Goal: Task Accomplishment & Management: Manage account settings

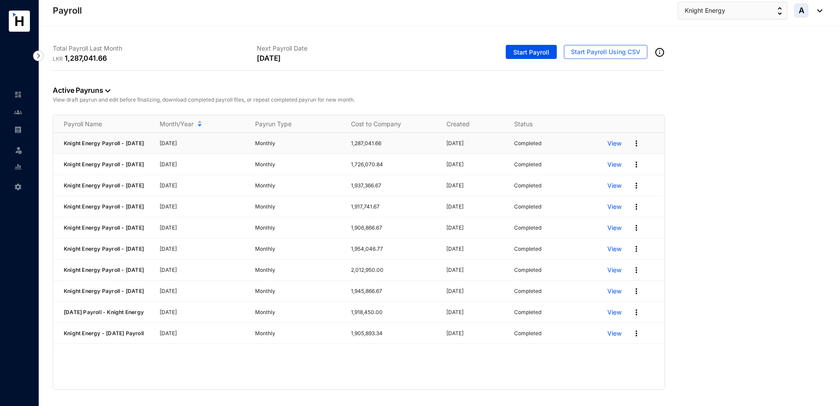
click at [634, 144] on img at bounding box center [636, 143] width 9 height 9
click at [602, 221] on p "Edit Pay Run" at bounding box center [603, 222] width 62 height 15
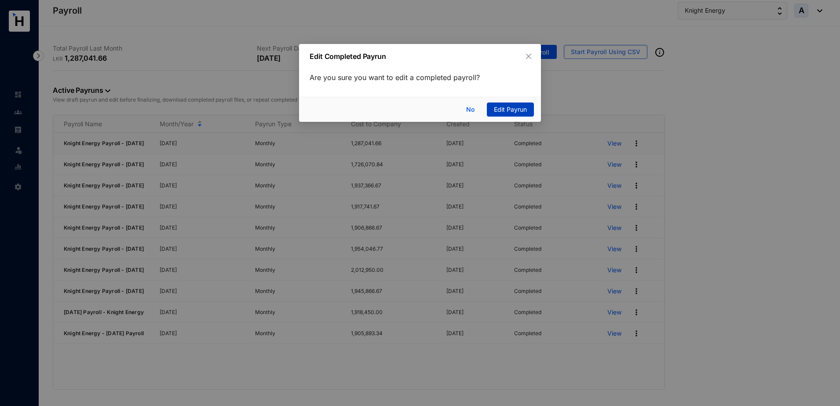
click at [506, 109] on span "Edit Payrun" at bounding box center [510, 110] width 33 height 10
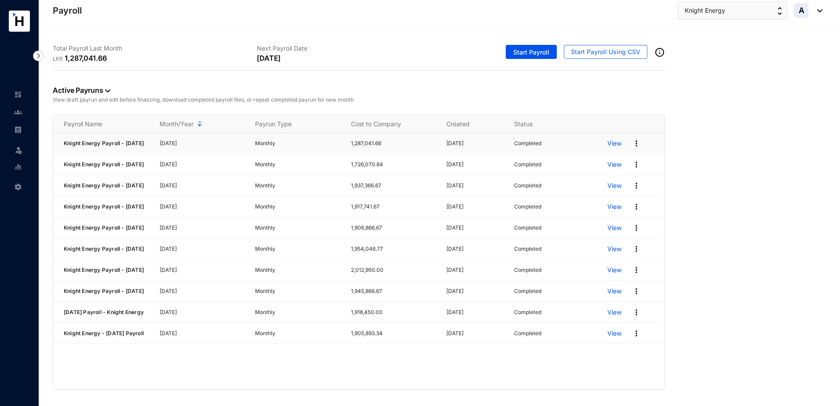
click at [617, 147] on p "View" at bounding box center [615, 143] width 14 height 9
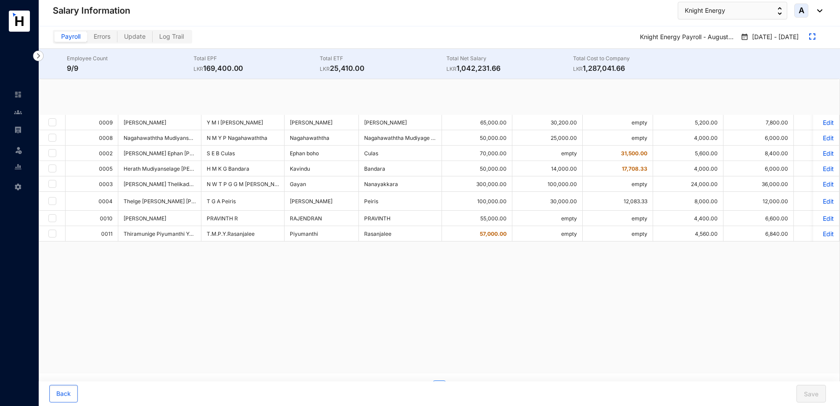
checkbox input "true"
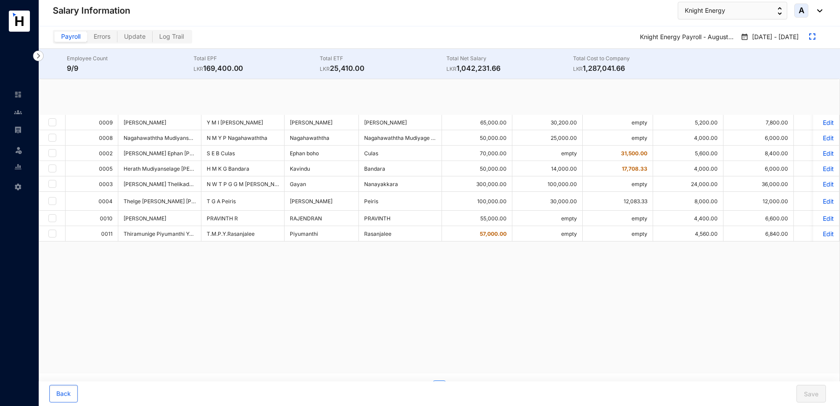
checkbox input "true"
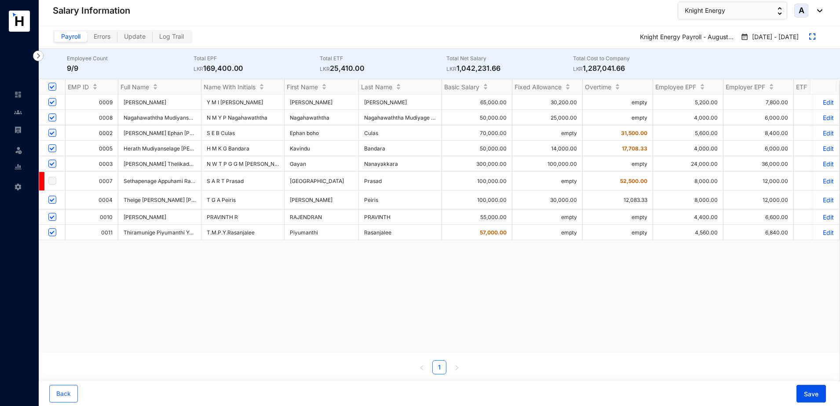
click at [822, 136] on p "Edit" at bounding box center [826, 132] width 15 height 7
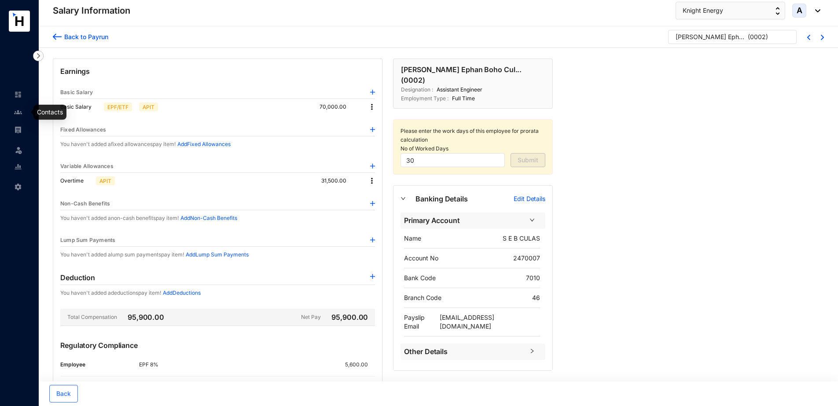
click at [15, 113] on img at bounding box center [18, 112] width 8 height 8
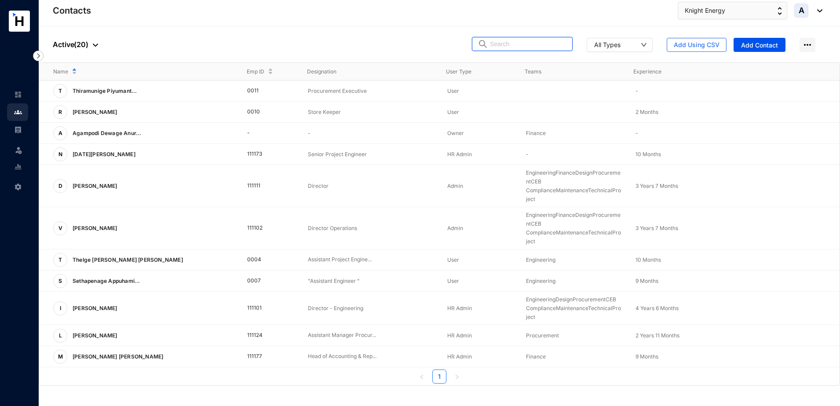
click at [525, 43] on input "text" at bounding box center [528, 43] width 77 height 13
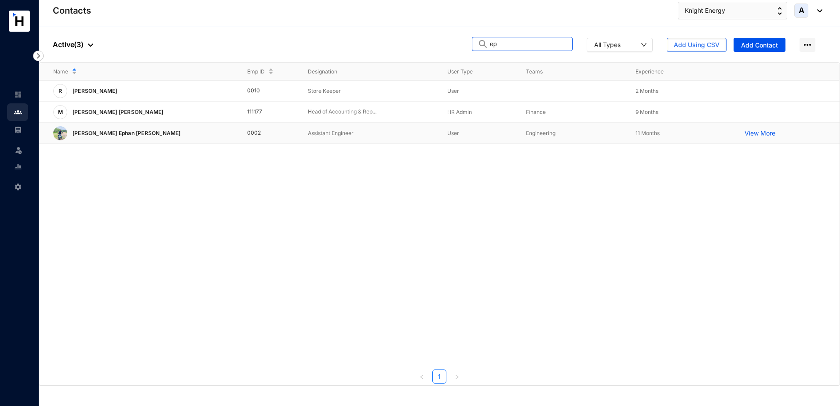
type input "ep"
click at [150, 136] on p "[PERSON_NAME] Ephan [PERSON_NAME]" at bounding box center [125, 133] width 117 height 14
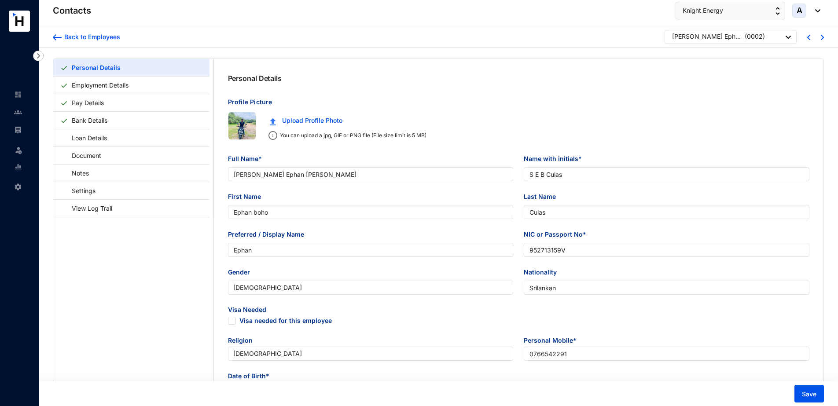
type input "[PERSON_NAME] Ephan [PERSON_NAME]"
type input "S E B Culas"
type input "Ephan boho"
type input "Culas"
type input "Ephan"
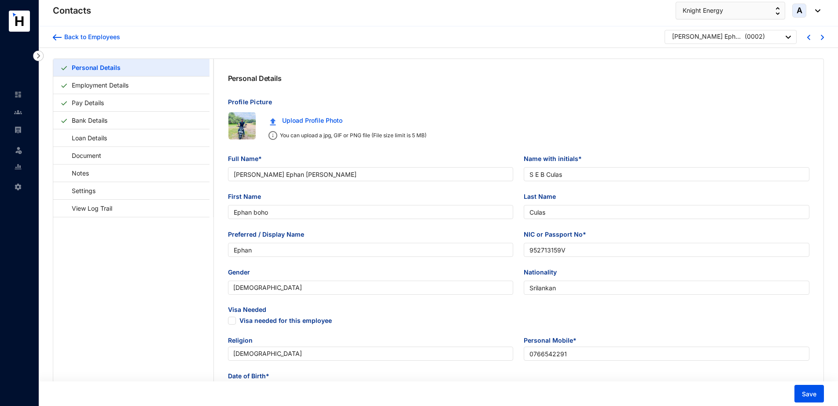
type input "952713159V"
type input "Srilankan"
type input "0766542291"
type input "[PERSON_NAME][DOMAIN_NAME][STREET_ADDRESS]"
checkbox input "true"
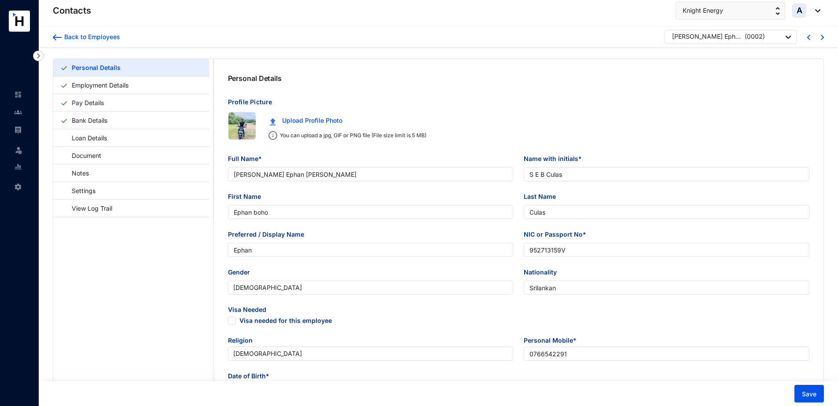
type input "Sahayanathan culas"
type input "Single"
type input "0773585054"
type input "0766542291"
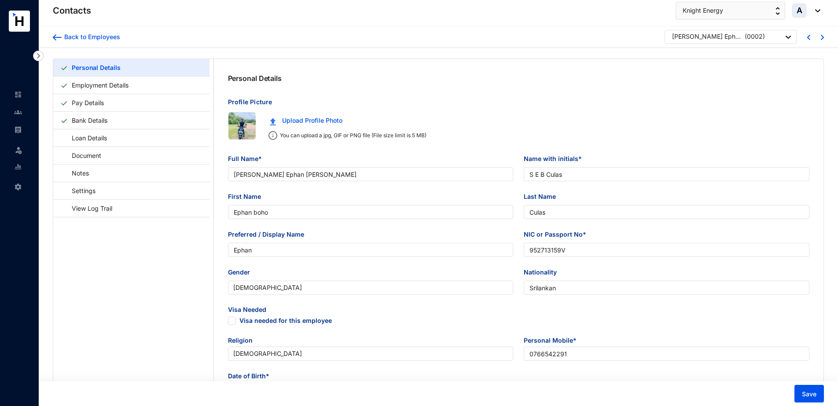
type input "[DATE]"
click at [113, 85] on link "Employment Details" at bounding box center [100, 85] width 64 height 18
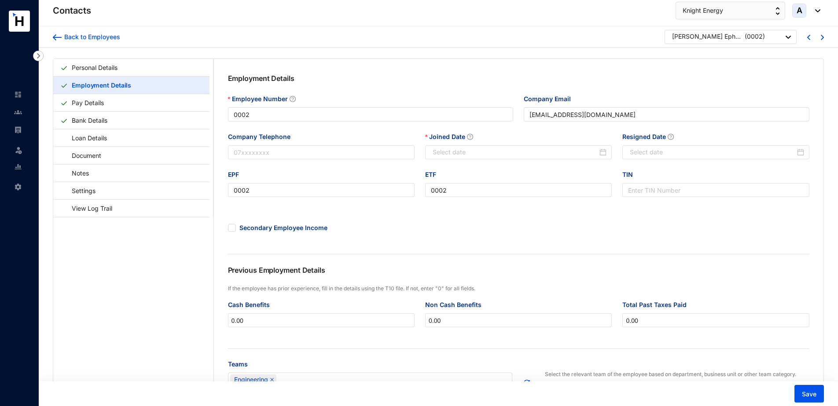
type input "[DATE]"
click at [801, 153] on div at bounding box center [717, 152] width 174 height 10
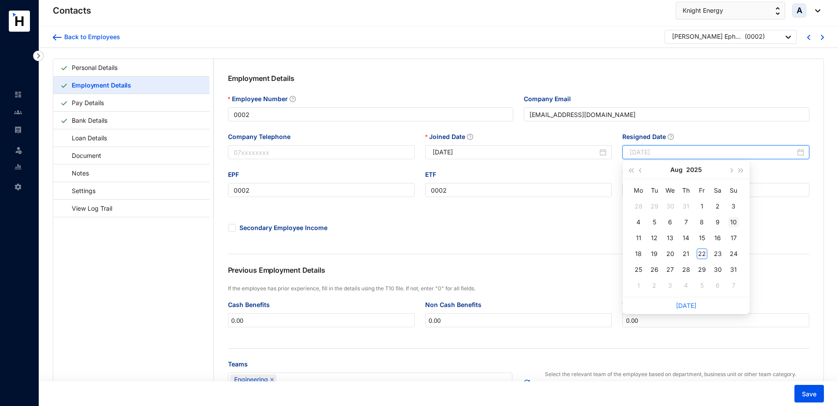
type input "[DATE]"
click at [734, 222] on div "10" at bounding box center [733, 222] width 11 height 11
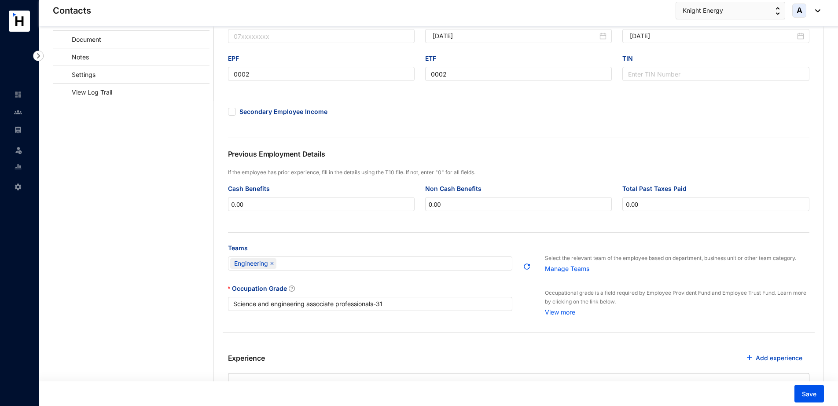
scroll to position [165, 0]
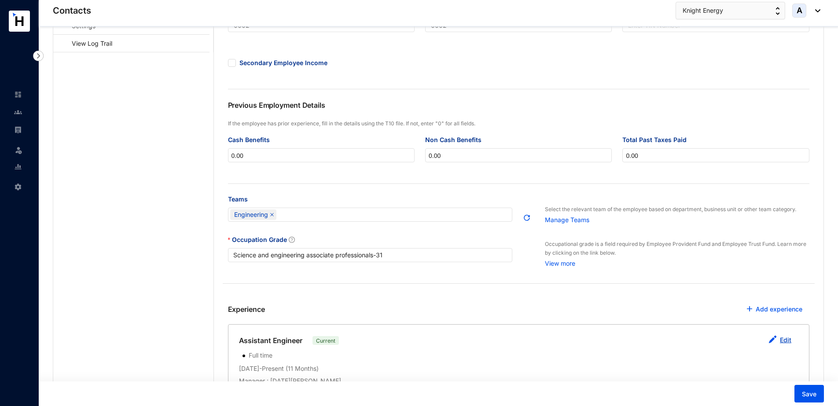
click at [786, 339] on link "Edit" at bounding box center [785, 339] width 11 height 7
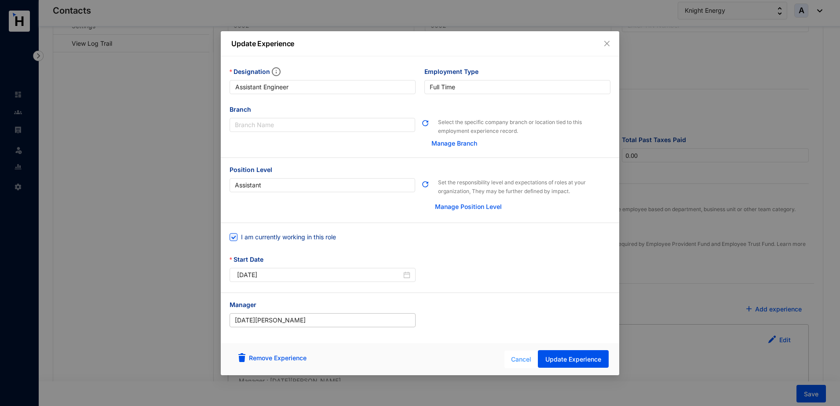
click at [521, 361] on span "Cancel" at bounding box center [521, 360] width 20 height 10
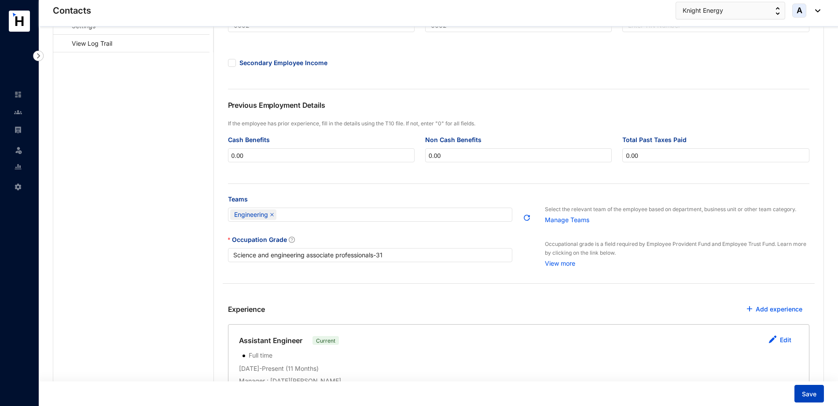
click at [804, 399] on button "Save" at bounding box center [808, 394] width 29 height 18
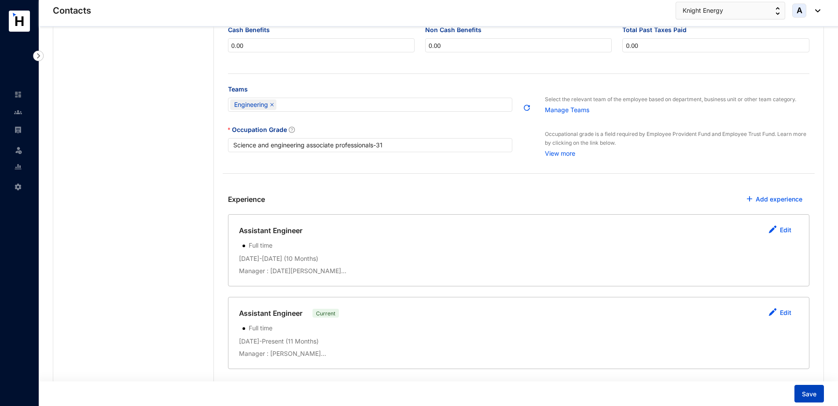
scroll to position [0, 0]
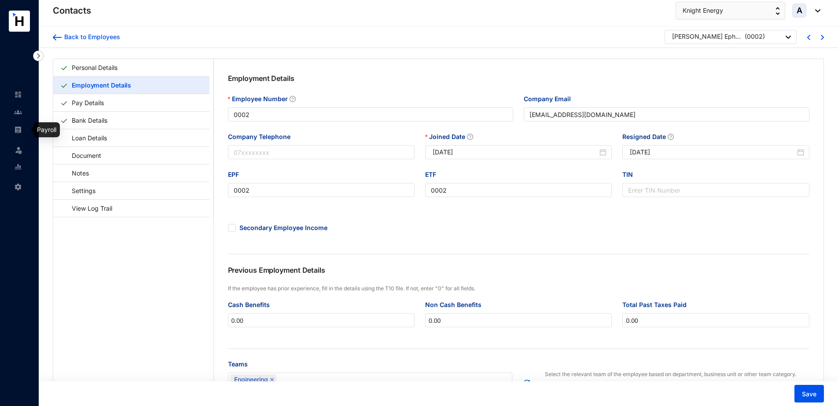
click at [19, 127] on img at bounding box center [18, 130] width 8 height 8
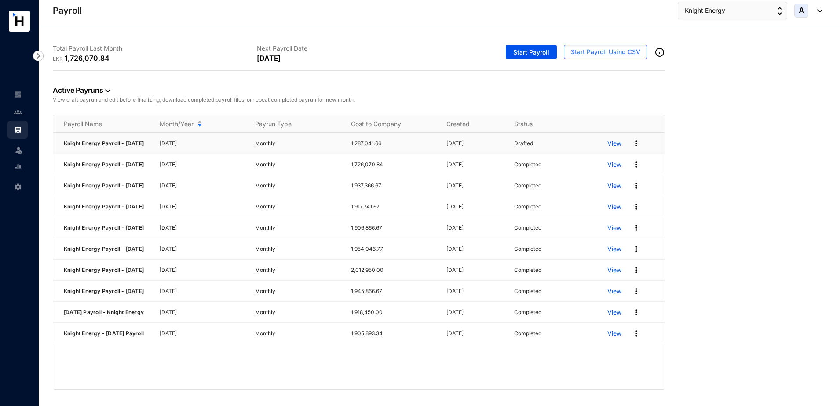
click at [617, 143] on p "View" at bounding box center [615, 143] width 14 height 9
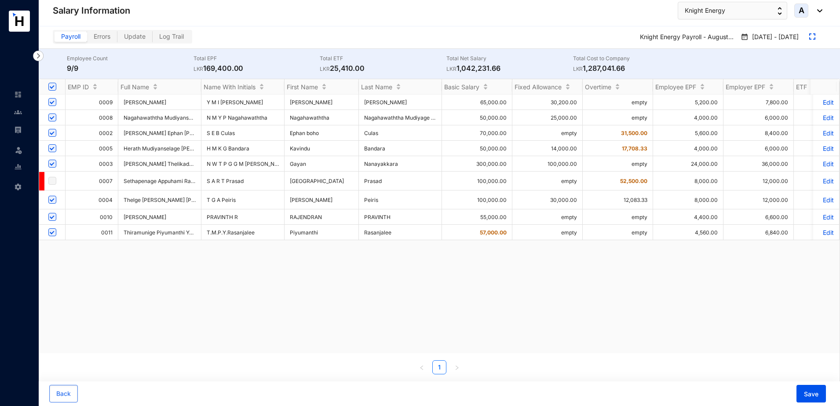
click at [821, 132] on p "Edit" at bounding box center [826, 132] width 15 height 7
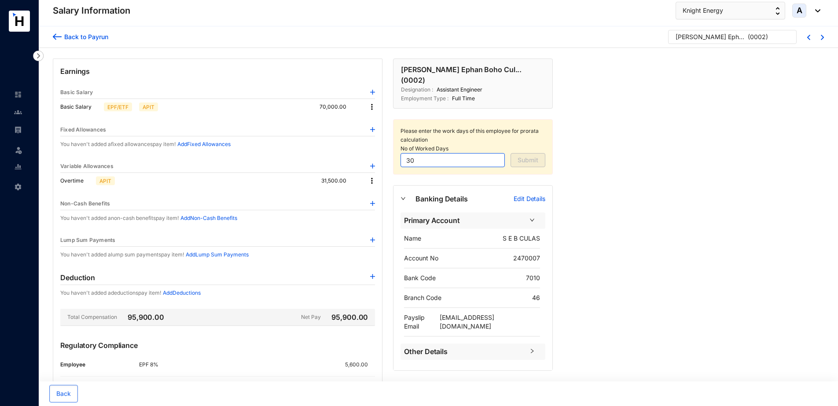
drag, startPoint x: 428, startPoint y: 150, endPoint x: 408, endPoint y: 151, distance: 20.2
click at [408, 153] on input "30" at bounding box center [452, 160] width 104 height 14
type input "10"
click at [528, 156] on span "Submit" at bounding box center [527, 160] width 21 height 9
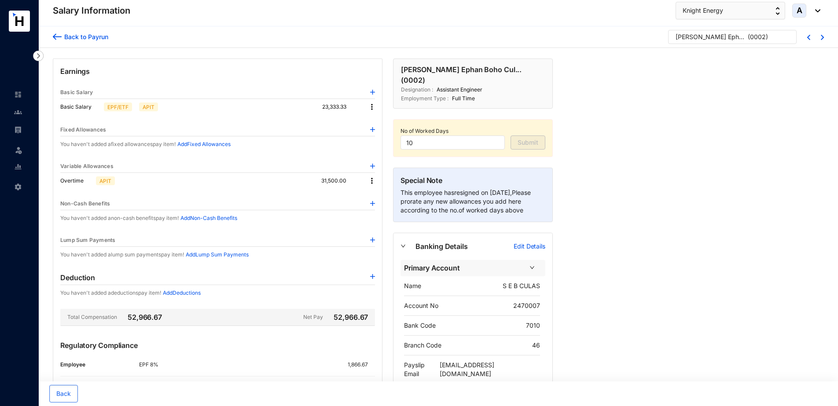
click at [93, 39] on div "Back to Payrun" at bounding box center [85, 36] width 47 height 9
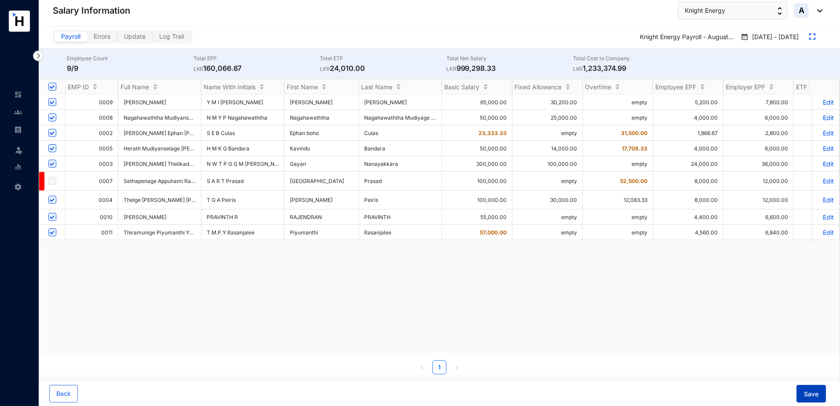
click at [807, 390] on span "Save" at bounding box center [811, 394] width 15 height 9
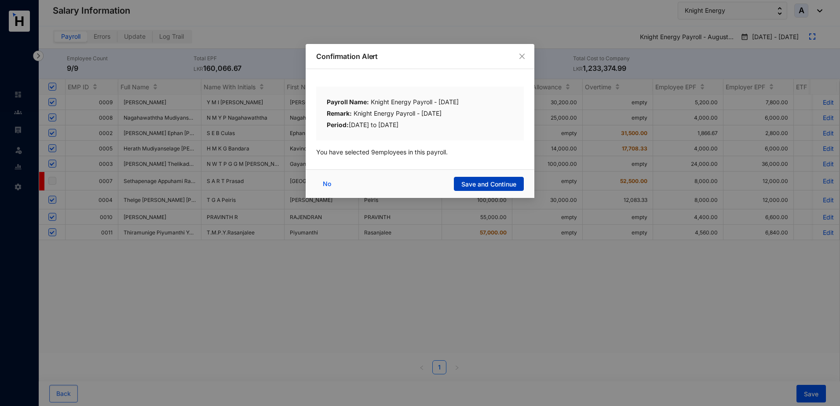
click at [503, 188] on span "Save and Continue" at bounding box center [489, 184] width 55 height 9
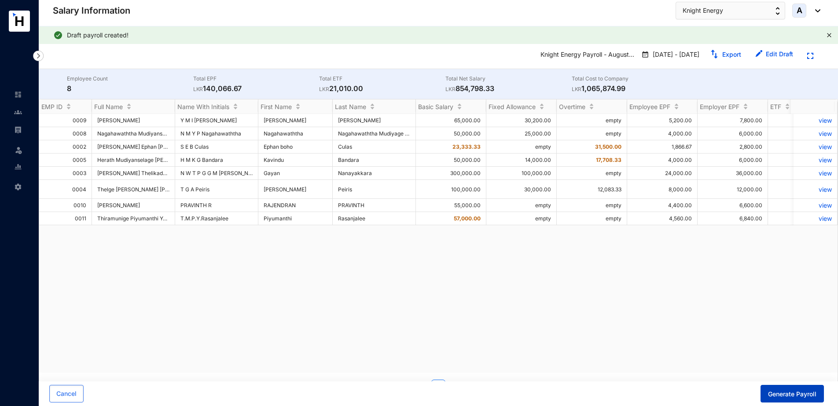
click at [785, 392] on span "Generate Payroll" at bounding box center [792, 394] width 48 height 9
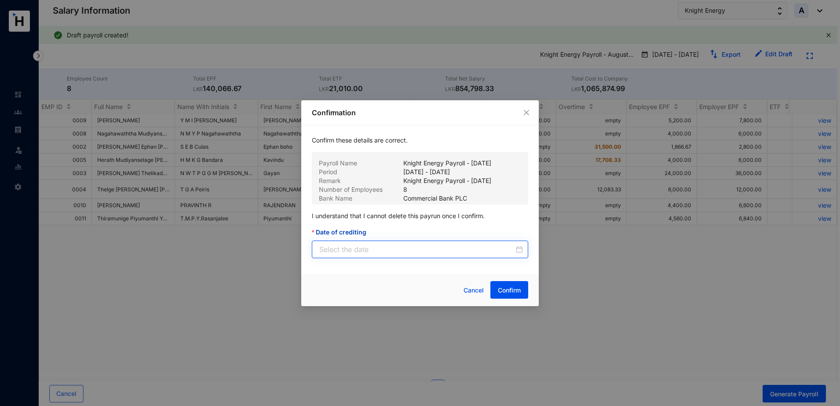
click at [517, 248] on div at bounding box center [421, 249] width 204 height 11
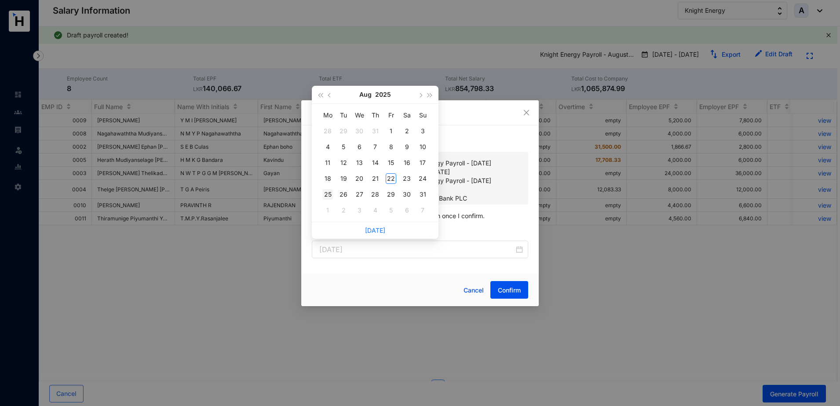
click at [329, 192] on div "25" at bounding box center [328, 194] width 11 height 11
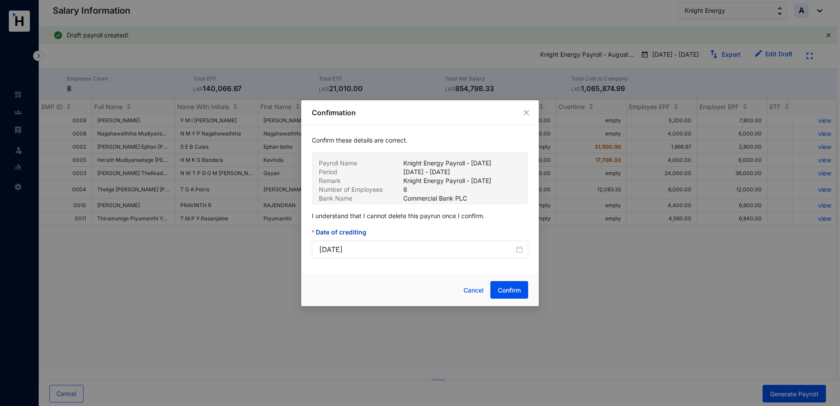
type input "[DATE]"
click at [521, 290] on span "Confirm" at bounding box center [509, 290] width 23 height 9
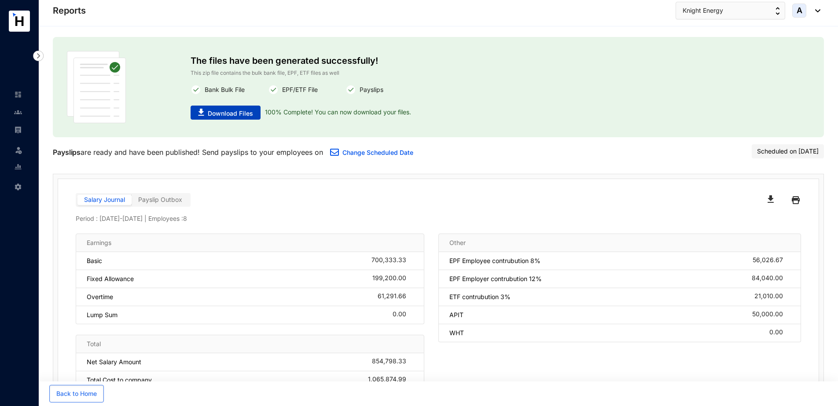
click at [243, 112] on span "Download Files" at bounding box center [230, 113] width 45 height 9
click at [772, 200] on img "button" at bounding box center [770, 198] width 6 height 7
click at [372, 150] on link "Change Scheduled Date" at bounding box center [377, 152] width 71 height 7
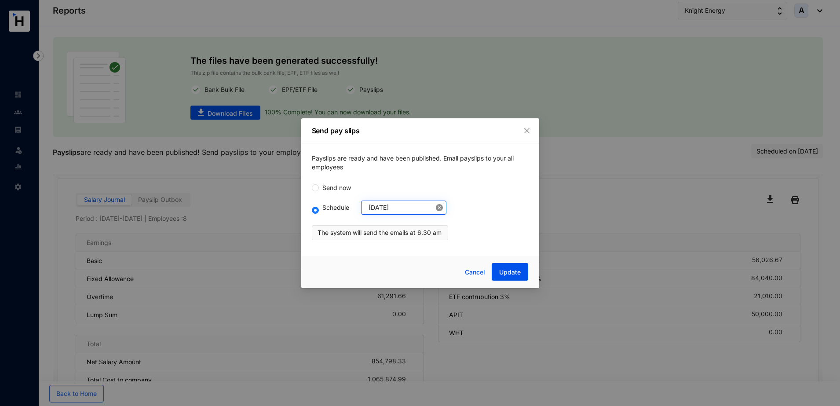
click at [436, 207] on icon "close-circle" at bounding box center [439, 207] width 7 height 7
click at [431, 207] on div at bounding box center [406, 208] width 74 height 10
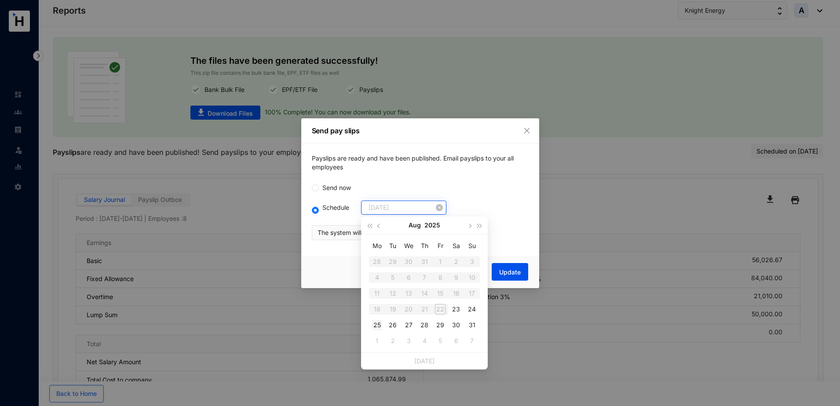
click at [378, 326] on div "25" at bounding box center [377, 325] width 11 height 11
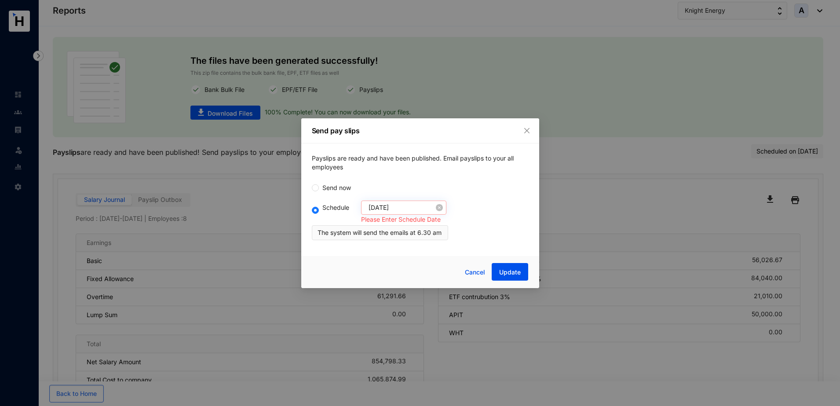
type input "[DATE]"
click at [512, 270] on span "Update" at bounding box center [510, 272] width 22 height 9
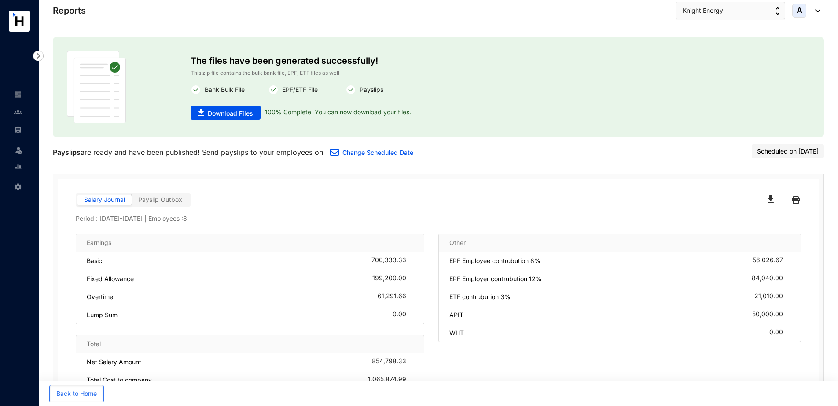
click at [39, 56] on img at bounding box center [38, 56] width 11 height 11
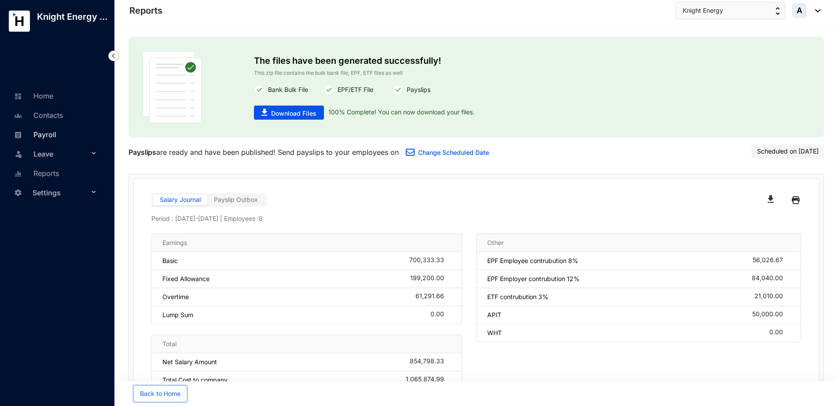
click at [44, 136] on link "Payroll" at bounding box center [33, 134] width 45 height 9
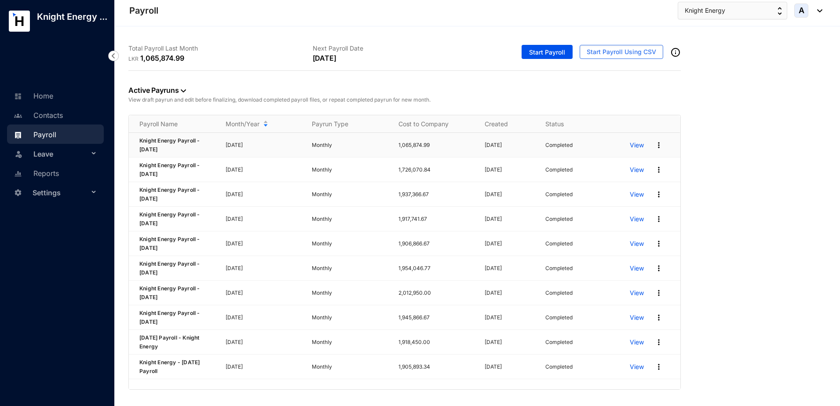
click at [657, 146] on img at bounding box center [659, 145] width 9 height 9
click at [637, 146] on p "View" at bounding box center [637, 145] width 14 height 9
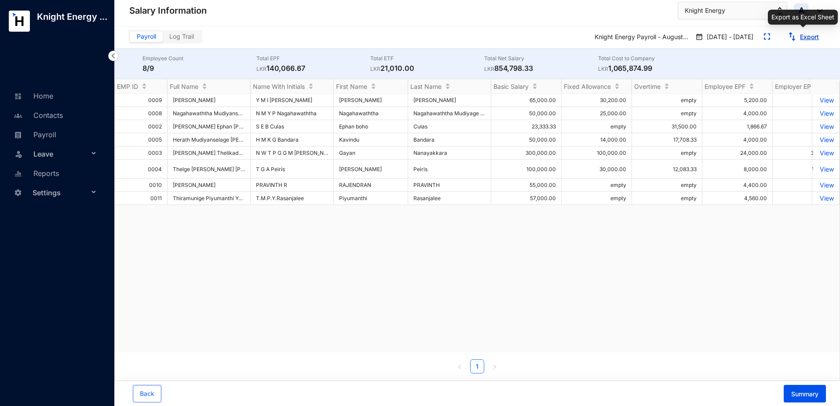
click at [807, 35] on link "Export" at bounding box center [809, 36] width 19 height 7
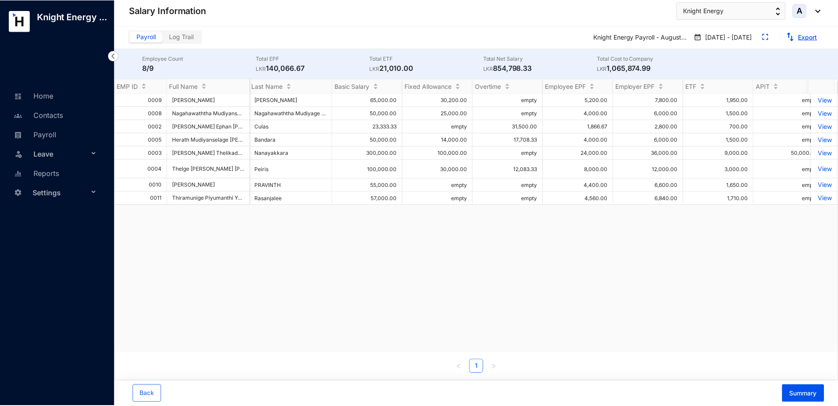
scroll to position [0, 157]
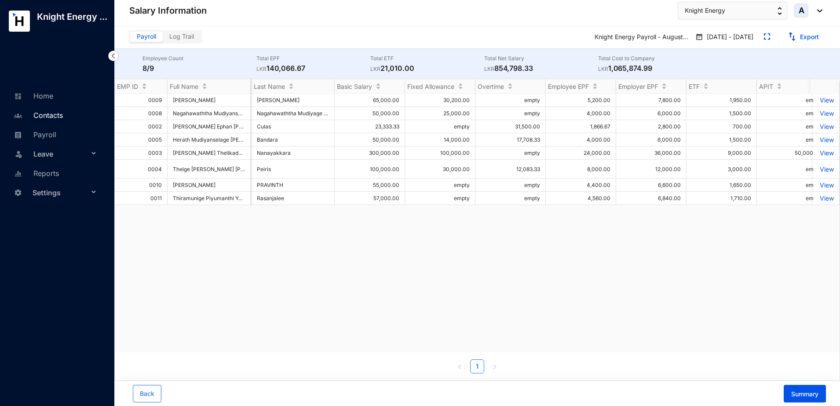
click at [45, 120] on link "Contacts" at bounding box center [36, 115] width 51 height 9
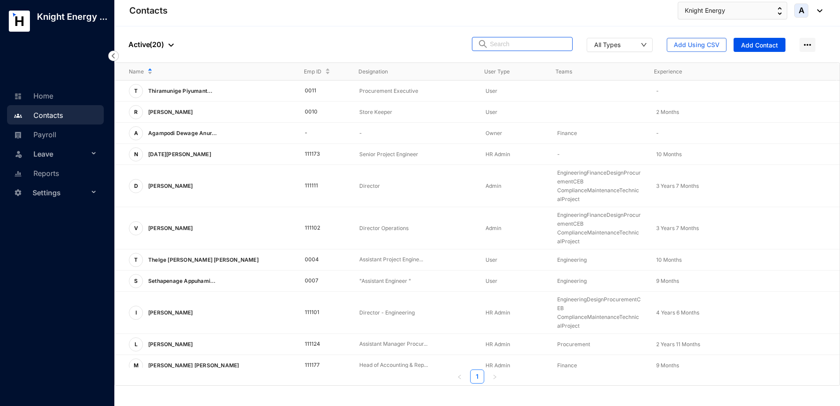
click at [539, 47] on input "text" at bounding box center [528, 43] width 77 height 13
click at [166, 44] on div at bounding box center [169, 44] width 10 height 11
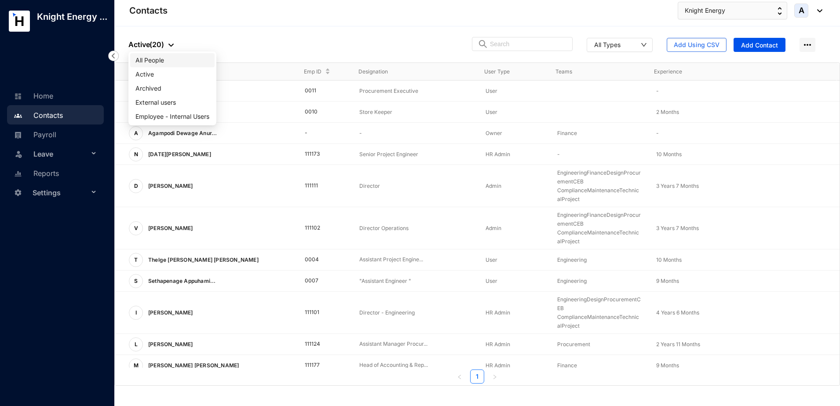
click at [159, 58] on span "All People" at bounding box center [173, 60] width 74 height 10
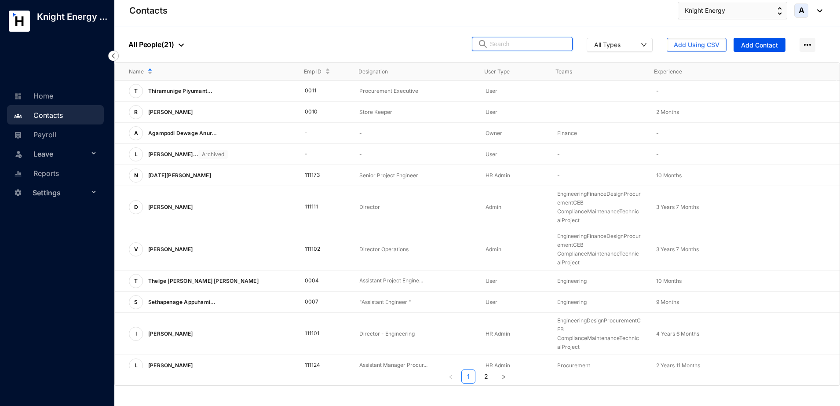
click at [536, 44] on input "text" at bounding box center [528, 43] width 77 height 13
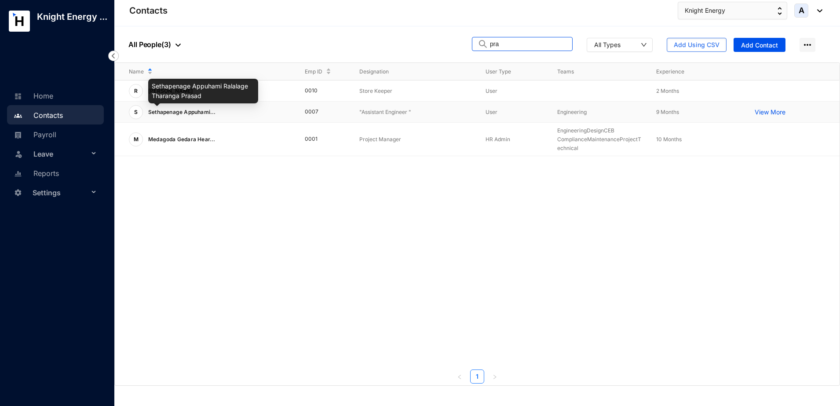
type input "pra"
click at [185, 109] on span "Sethapenage Appuhami..." at bounding box center [182, 112] width 68 height 7
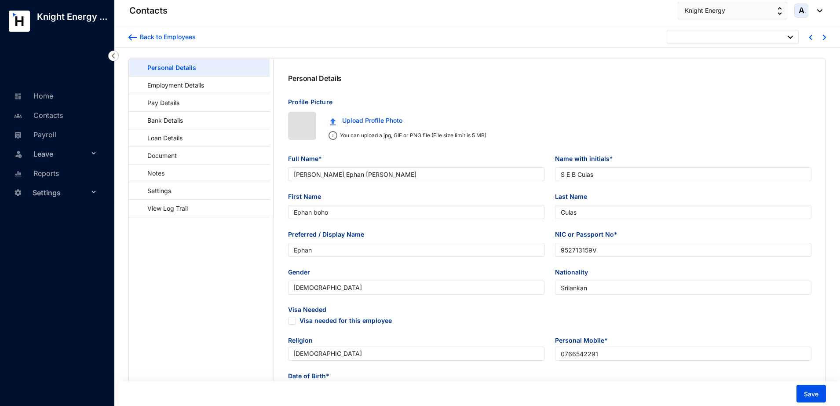
type input "[DATE]"
checkbox input "false"
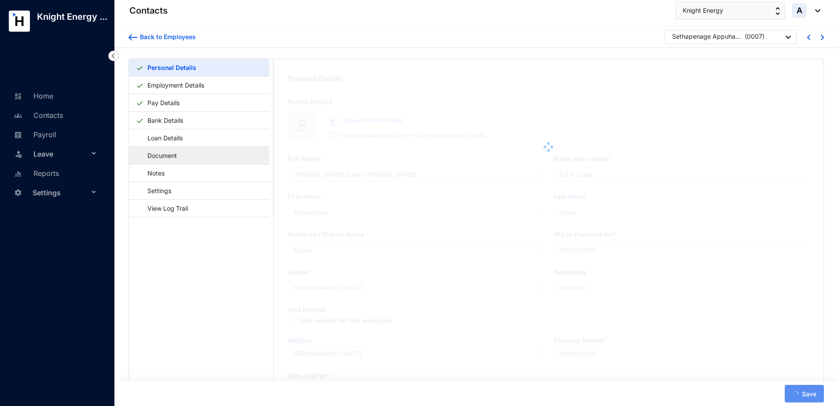
type input "Sethapenage Appuhami Ralalage Tharanga Prasad"
type input "S A R T Prasad"
type input "[GEOGRAPHIC_DATA]"
type input "Prasad"
type input "[GEOGRAPHIC_DATA]"
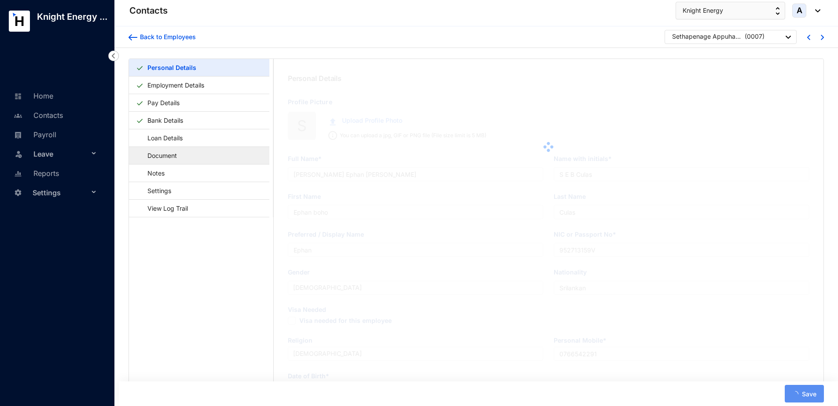
type input "199708701268"
type input "0711341876"
type input "S.A.R.[PERSON_NAME]"
type input "0783872215"
type input "[DATE]"
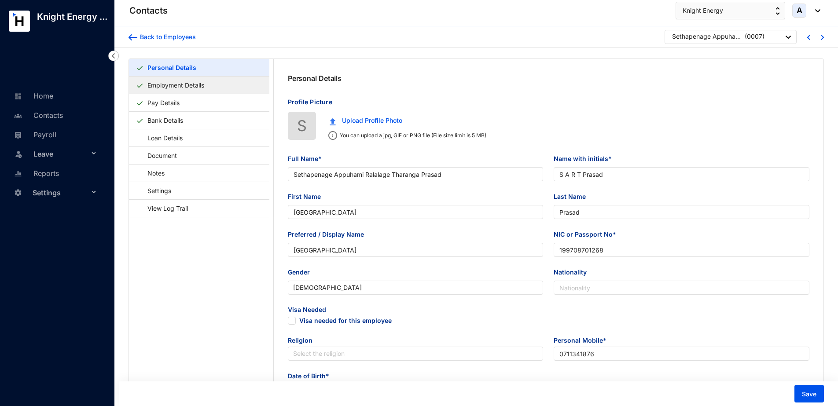
click at [176, 87] on link "Employment Details" at bounding box center [176, 85] width 64 height 18
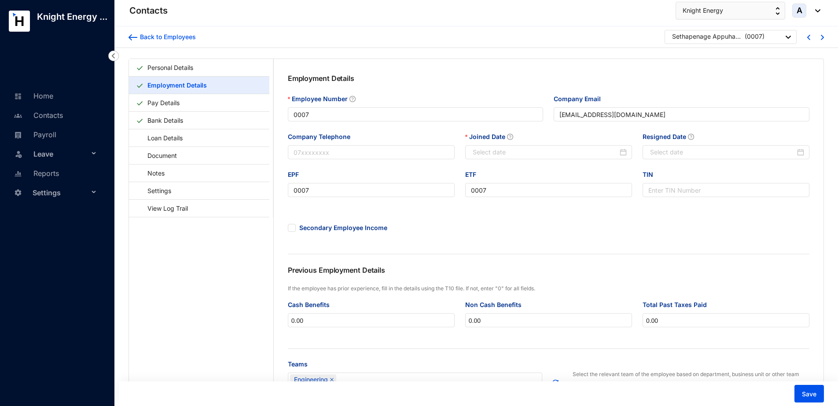
type input "[DATE]"
click at [56, 136] on link "Payroll" at bounding box center [33, 134] width 45 height 9
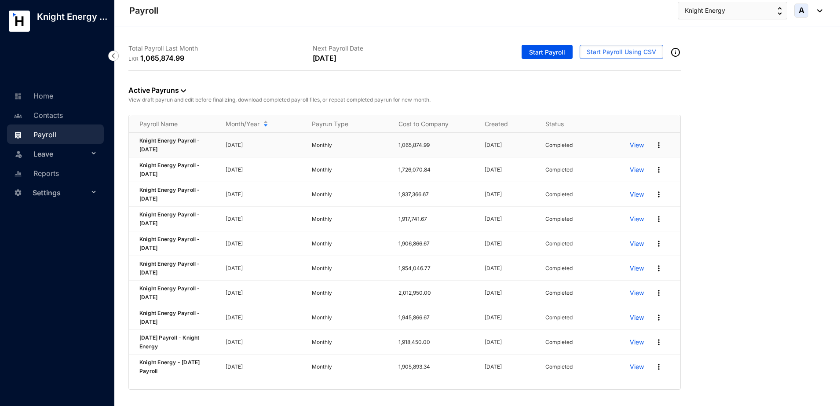
click at [641, 145] on p "View" at bounding box center [637, 145] width 14 height 9
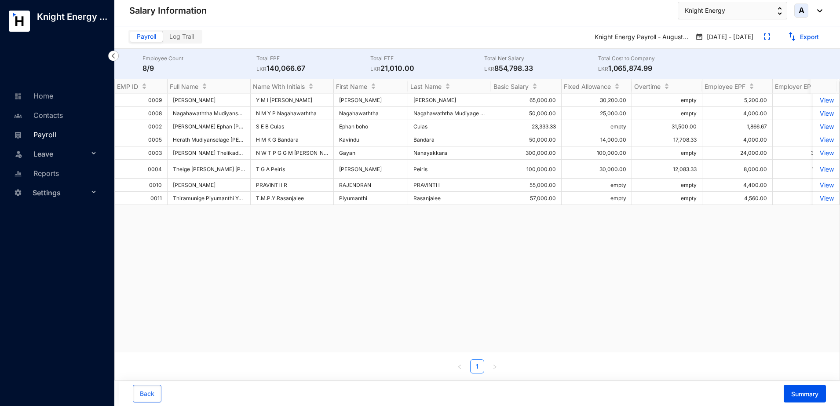
click at [44, 134] on link "Payroll" at bounding box center [33, 134] width 45 height 9
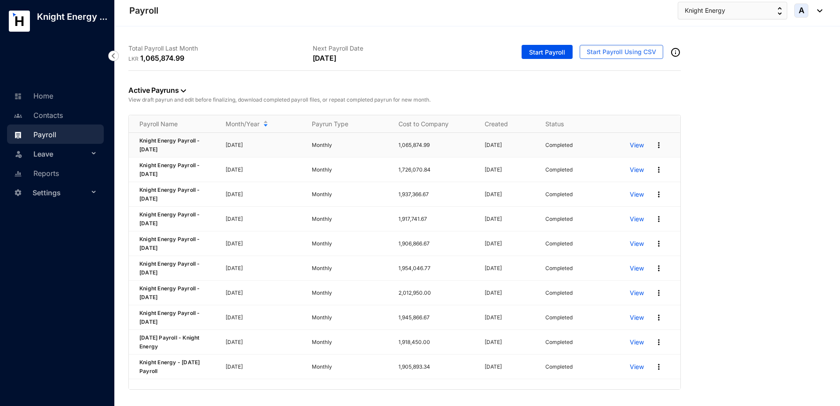
click at [659, 145] on img at bounding box center [659, 145] width 9 height 9
click at [623, 224] on p "Edit Pay Run" at bounding box center [625, 222] width 62 height 15
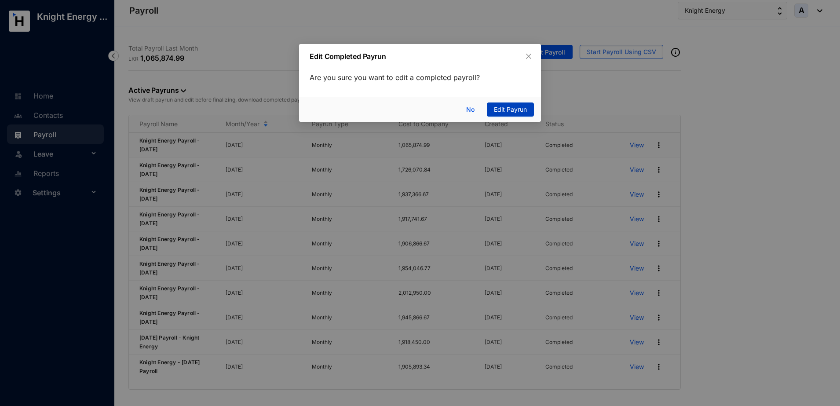
click at [500, 109] on span "Edit Payrun" at bounding box center [510, 110] width 33 height 10
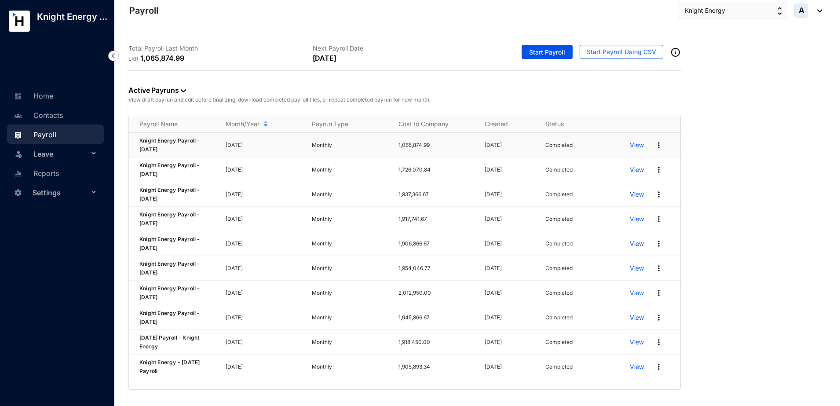
click at [660, 143] on img at bounding box center [659, 145] width 9 height 9
click at [626, 159] on link "View Summary" at bounding box center [625, 163] width 62 height 15
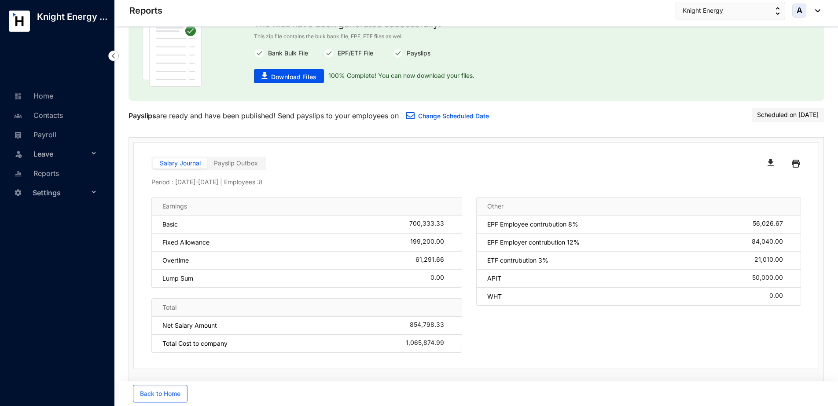
scroll to position [52, 0]
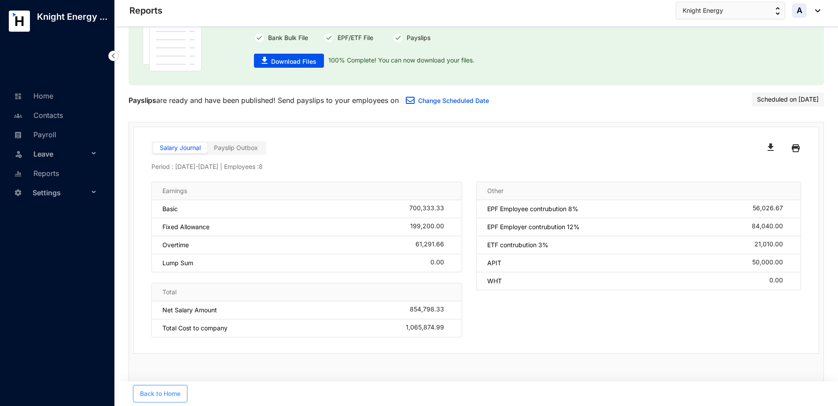
click at [170, 399] on button "Back to Home" at bounding box center [160, 394] width 55 height 18
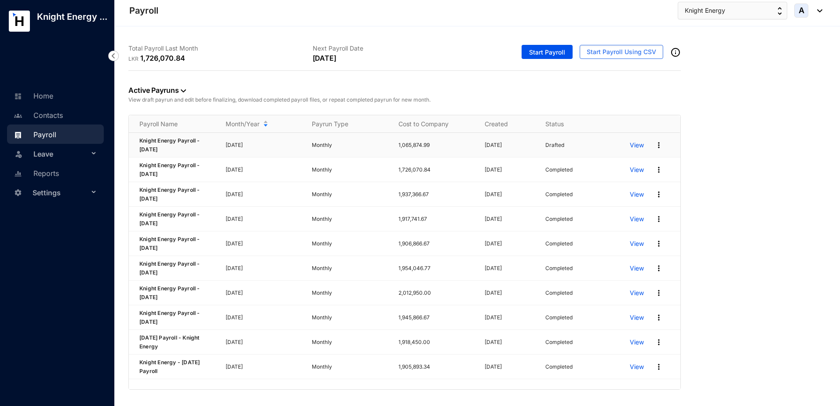
click at [657, 144] on img at bounding box center [659, 145] width 9 height 9
click at [642, 145] on p "View" at bounding box center [637, 145] width 14 height 9
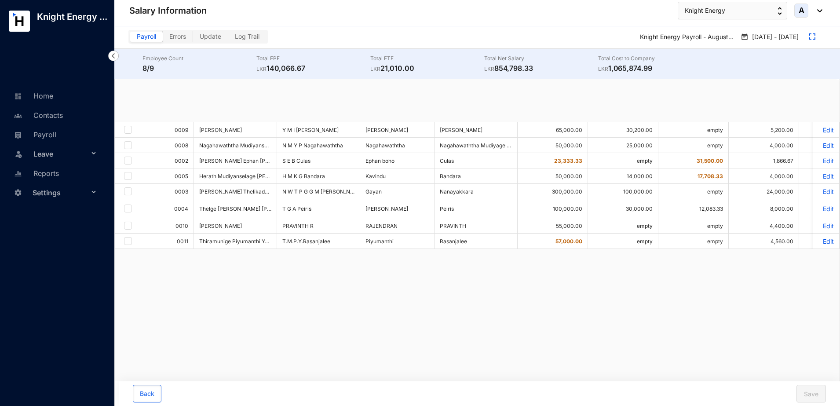
checkbox input "true"
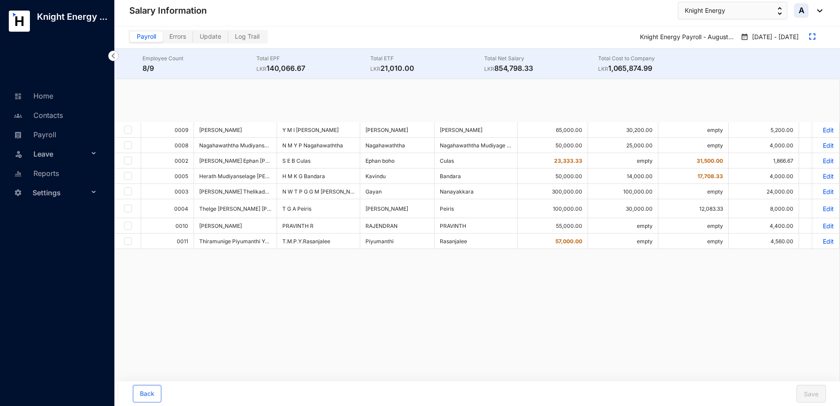
checkbox input "true"
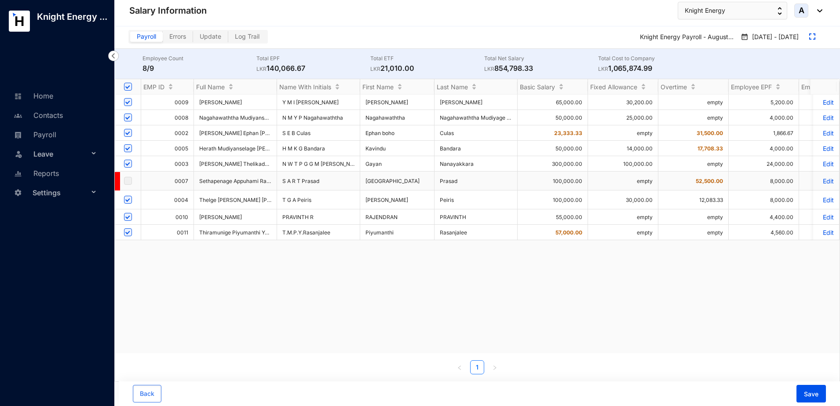
click at [127, 182] on label at bounding box center [128, 181] width 8 height 10
click at [819, 178] on p "Edit" at bounding box center [826, 180] width 15 height 7
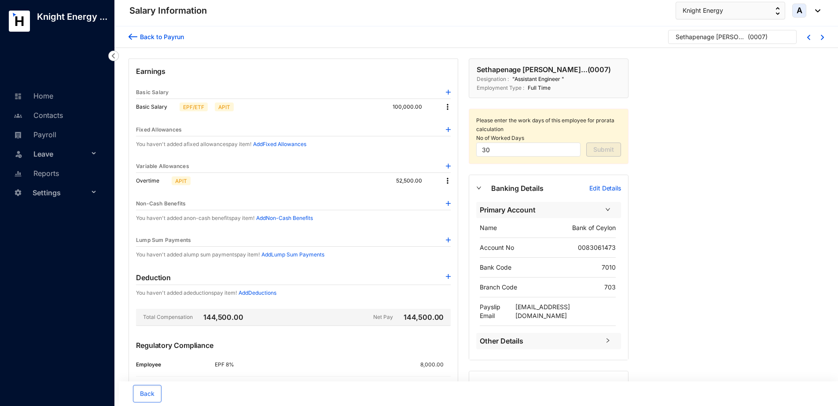
click at [153, 35] on div "Back to Payrun" at bounding box center [160, 36] width 47 height 9
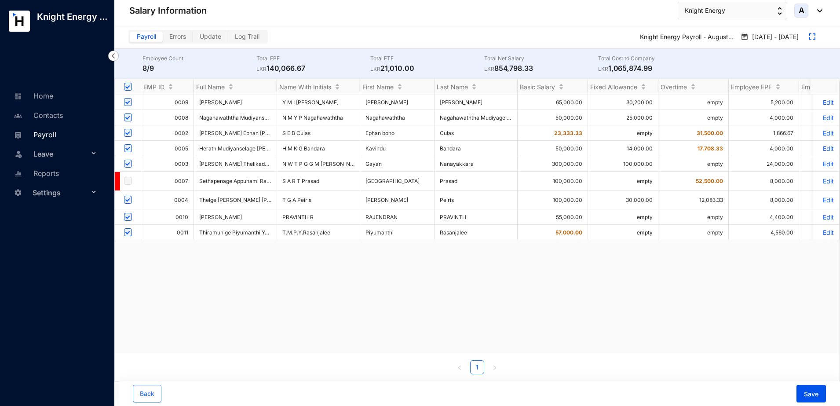
click at [48, 139] on link "Payroll" at bounding box center [33, 134] width 45 height 9
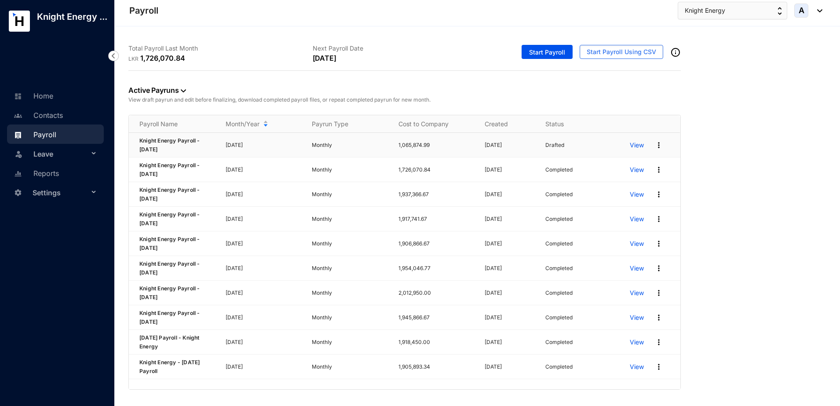
click at [636, 142] on p "View" at bounding box center [637, 145] width 14 height 9
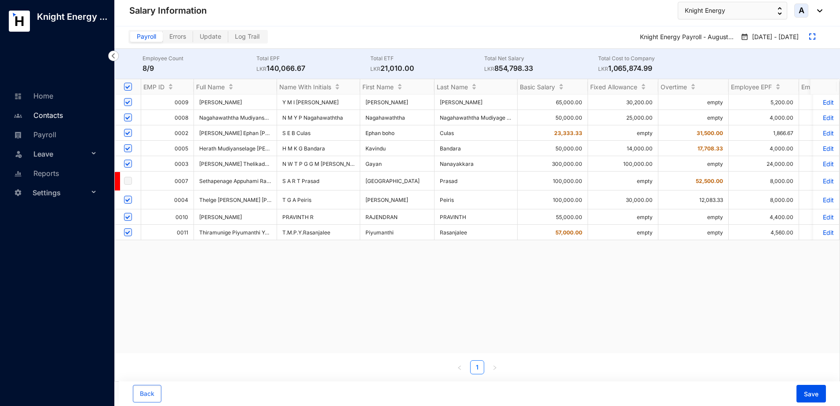
click at [56, 117] on link "Contacts" at bounding box center [36, 115] width 51 height 9
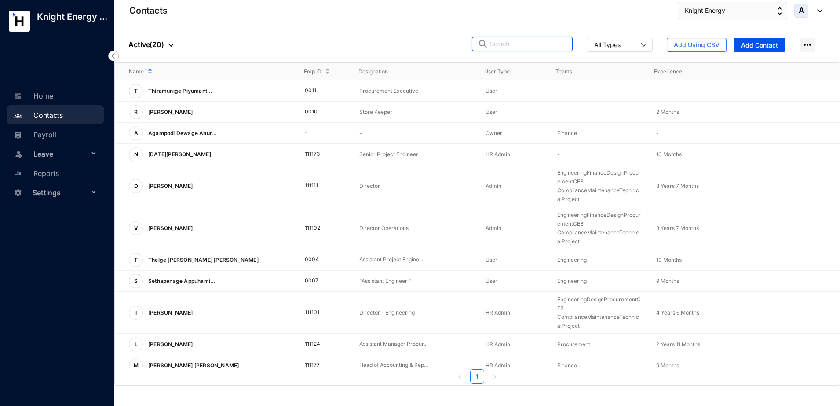
click at [541, 46] on input "text" at bounding box center [528, 43] width 77 height 13
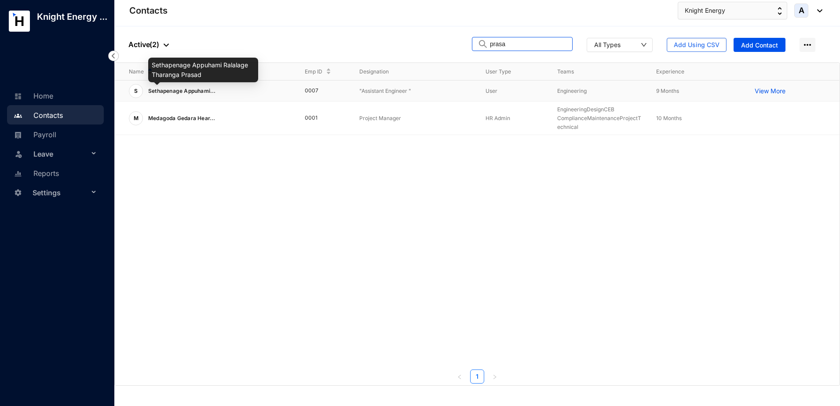
type input "prasa"
click at [193, 91] on span "Sethapenage Appuhami..." at bounding box center [182, 91] width 68 height 7
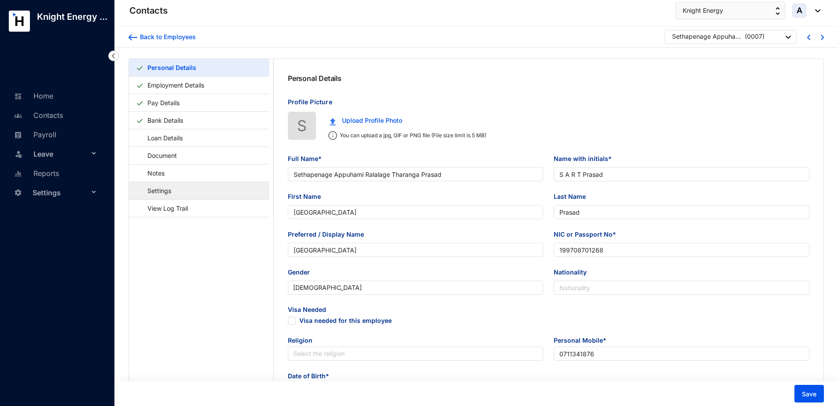
click at [174, 191] on link "Settings" at bounding box center [155, 191] width 38 height 18
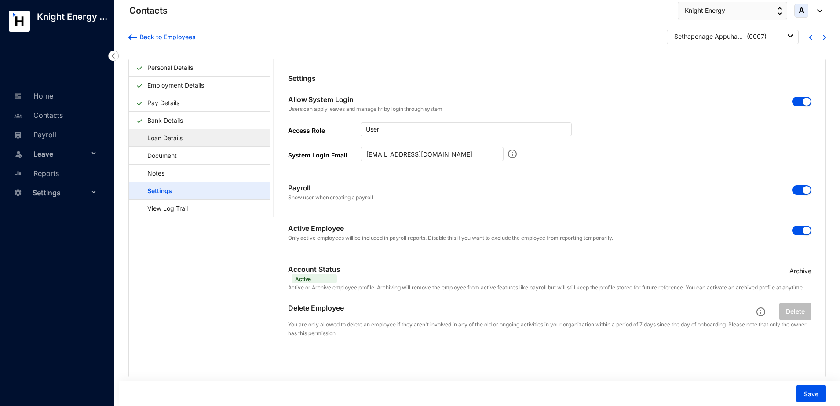
click at [169, 142] on link "Loan Details" at bounding box center [161, 138] width 50 height 18
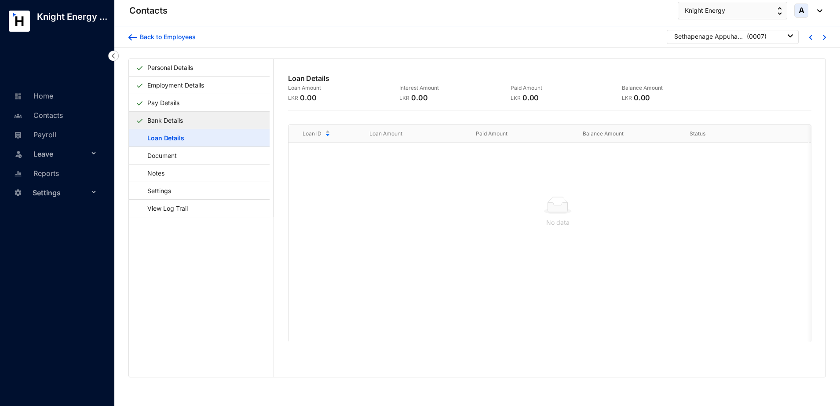
click at [172, 120] on link "Bank Details" at bounding box center [165, 120] width 43 height 18
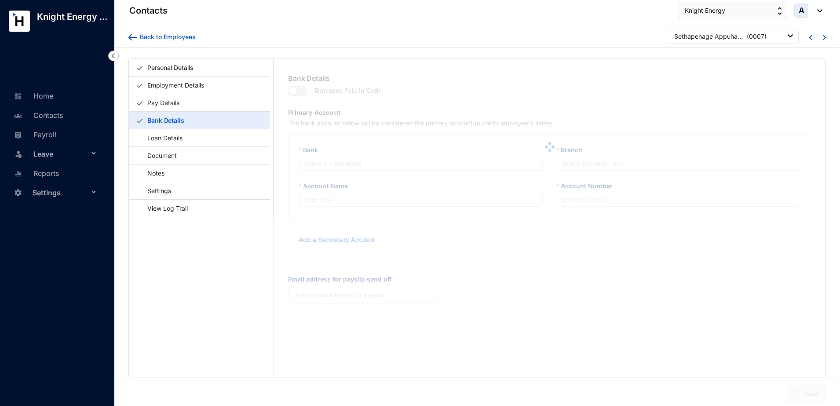
type input "Bank of Ceylon"
type input "0083061473"
type input "[EMAIL_ADDRESS][DOMAIN_NAME]"
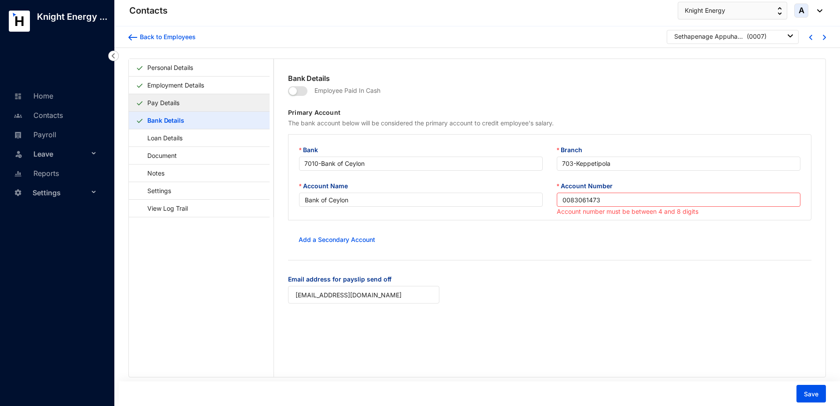
click at [178, 99] on link "Pay Details" at bounding box center [163, 103] width 39 height 18
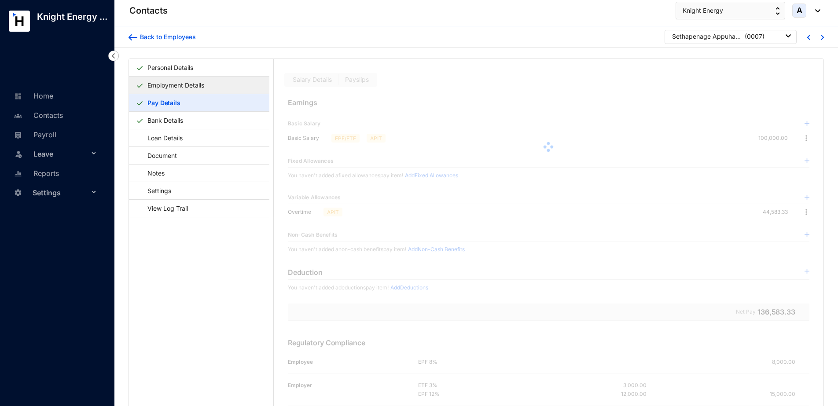
click at [182, 82] on link "Employment Details" at bounding box center [176, 85] width 64 height 18
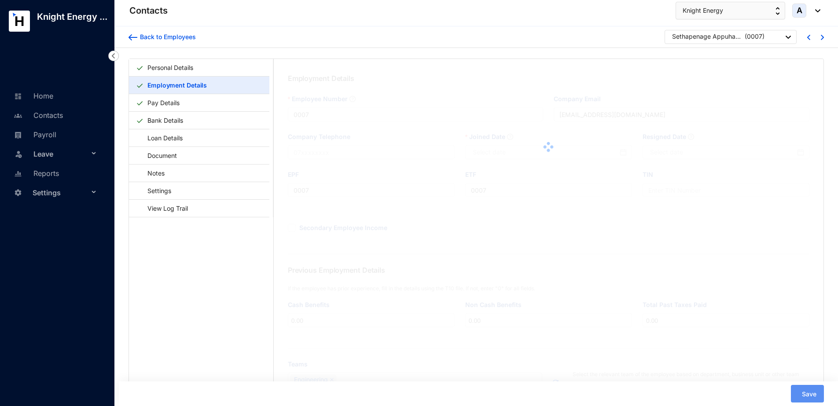
type input "[DATE]"
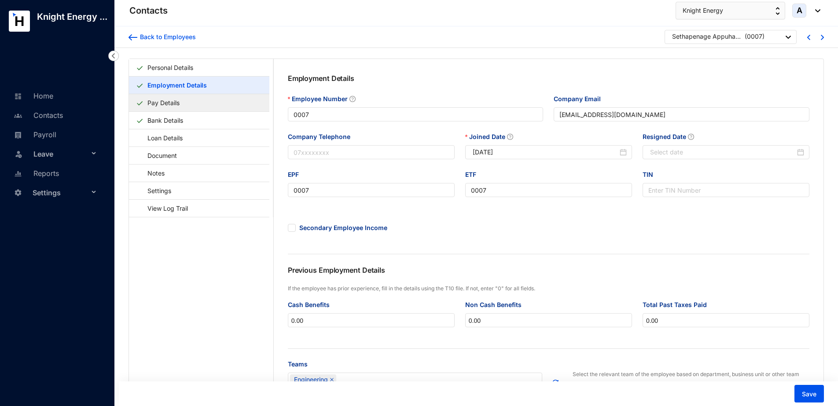
click at [182, 106] on link "Pay Details" at bounding box center [163, 103] width 39 height 18
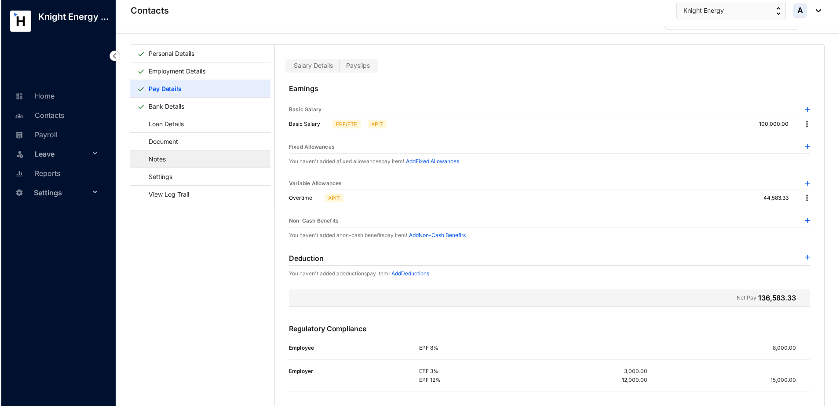
scroll to position [22, 0]
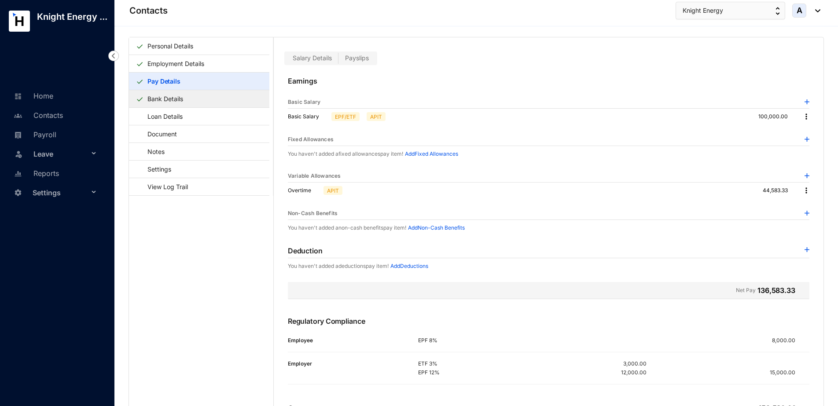
click at [166, 103] on link "Bank Details" at bounding box center [165, 99] width 43 height 18
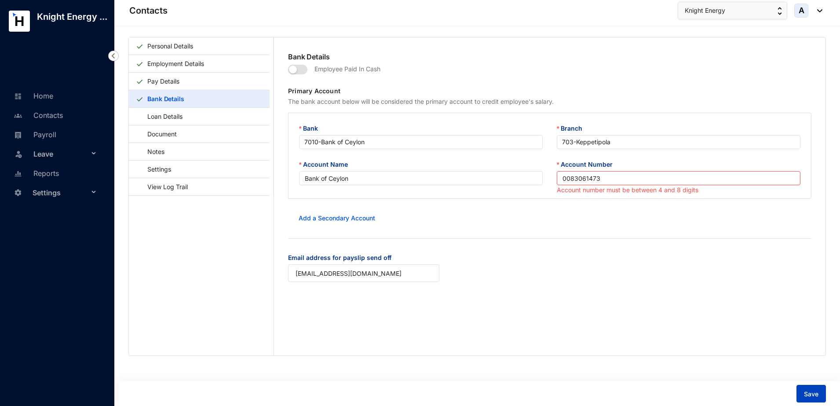
click at [815, 390] on span "Save" at bounding box center [811, 394] width 15 height 9
click at [569, 176] on input "0083061473" at bounding box center [679, 178] width 244 height 14
click at [812, 391] on span "Save" at bounding box center [811, 394] width 15 height 9
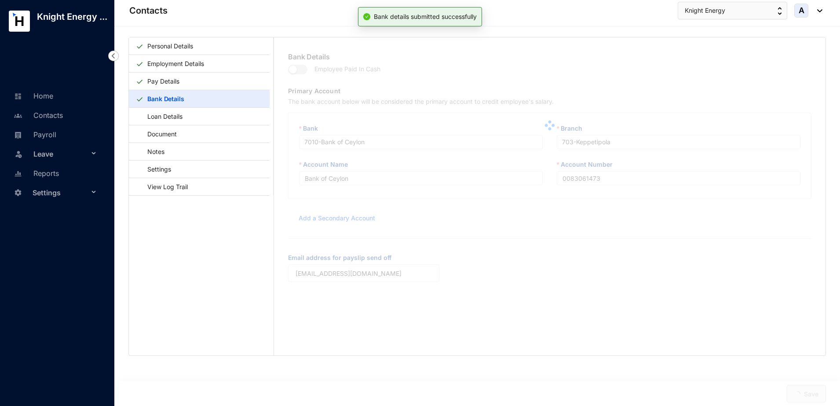
type input "83061473"
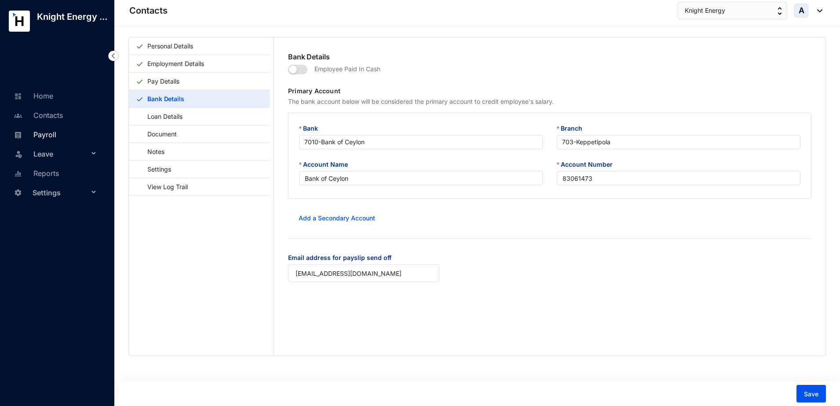
click at [51, 137] on link "Payroll" at bounding box center [33, 134] width 45 height 9
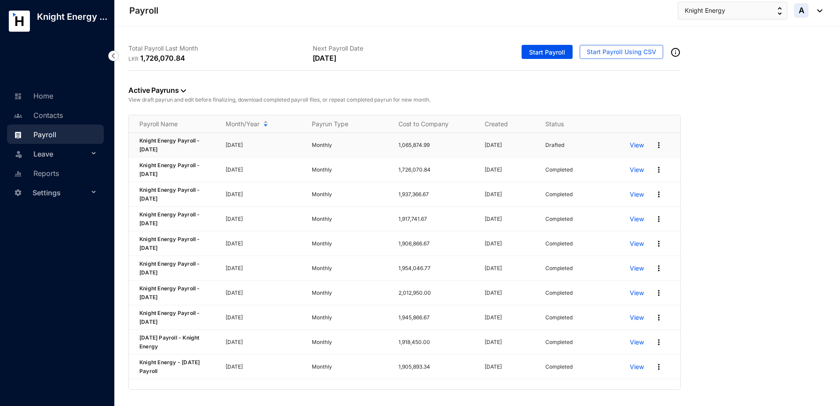
click at [641, 147] on p "View" at bounding box center [637, 145] width 14 height 9
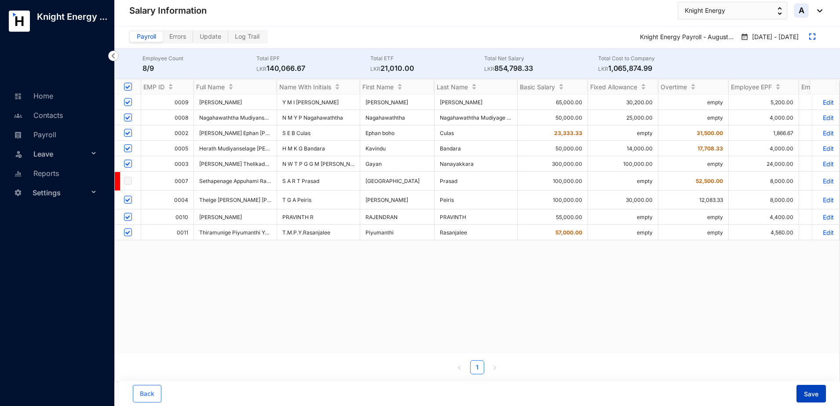
click at [813, 395] on span "Save" at bounding box center [811, 394] width 15 height 9
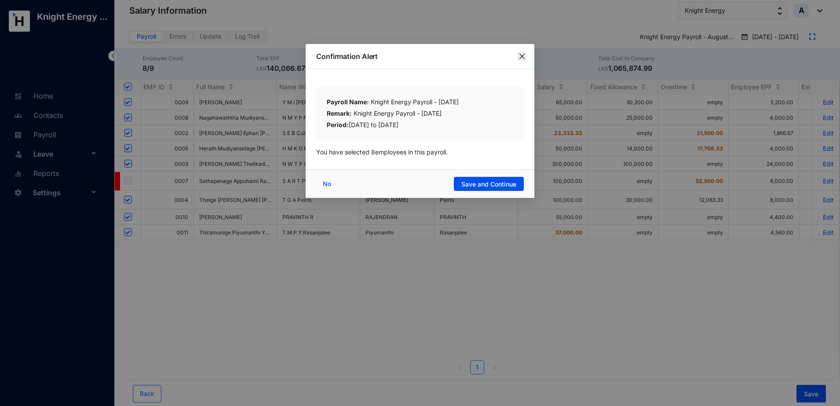
click at [523, 55] on icon "close" at bounding box center [522, 56] width 7 height 7
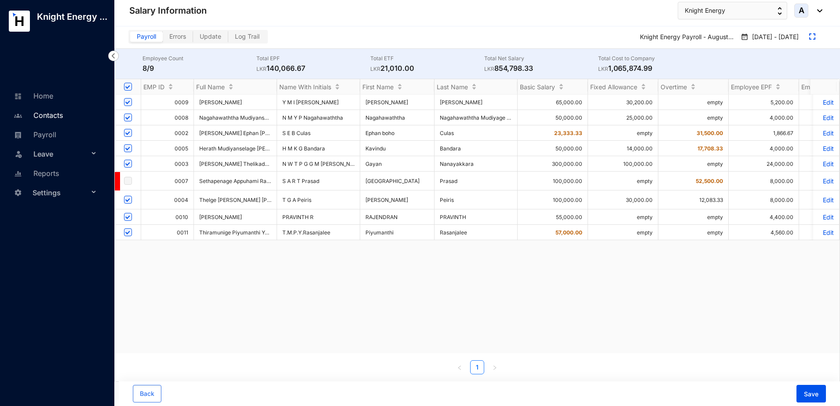
click at [53, 117] on link "Contacts" at bounding box center [36, 115] width 51 height 9
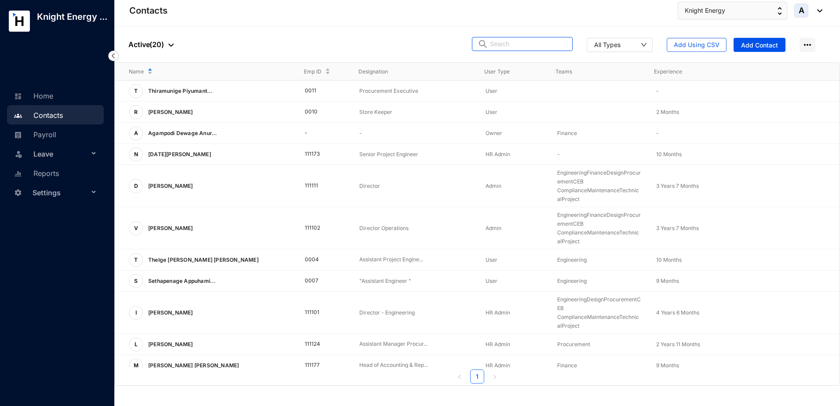
click at [518, 45] on input "text" at bounding box center [528, 43] width 77 height 13
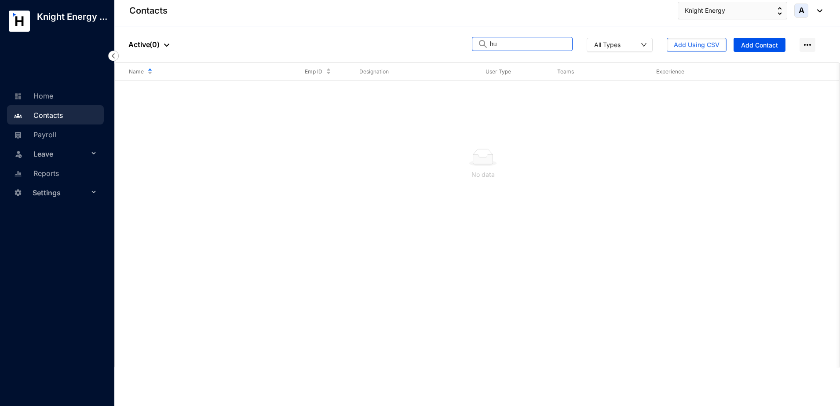
type input "h"
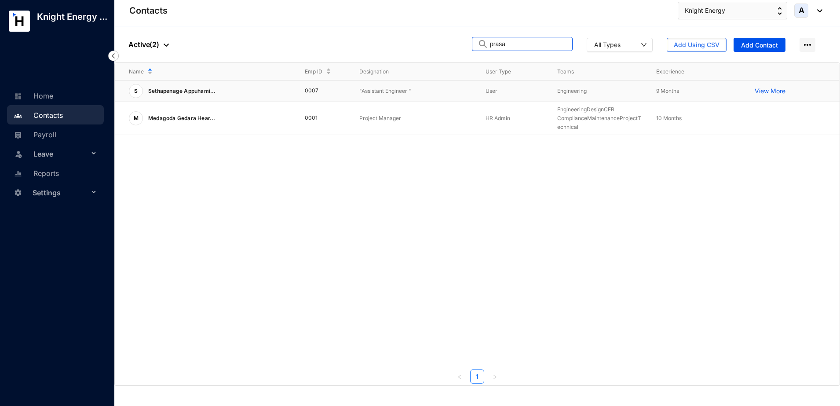
type input "prasa"
click at [400, 92] on p ""Assistant Engineer "" at bounding box center [416, 91] width 112 height 9
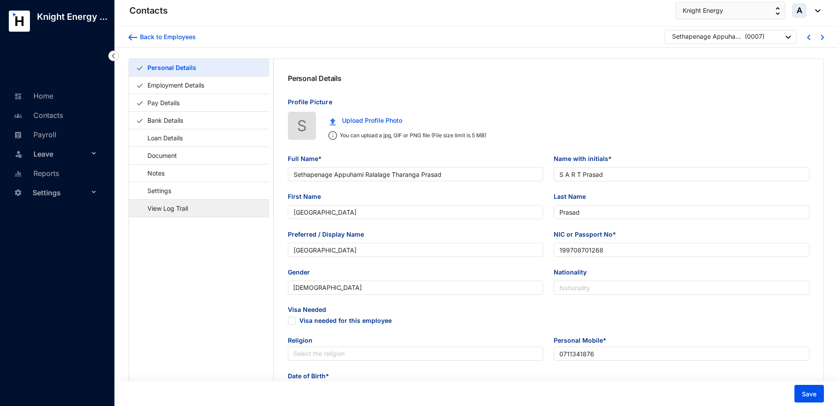
click at [178, 213] on link "View Log Trail" at bounding box center [163, 208] width 55 height 18
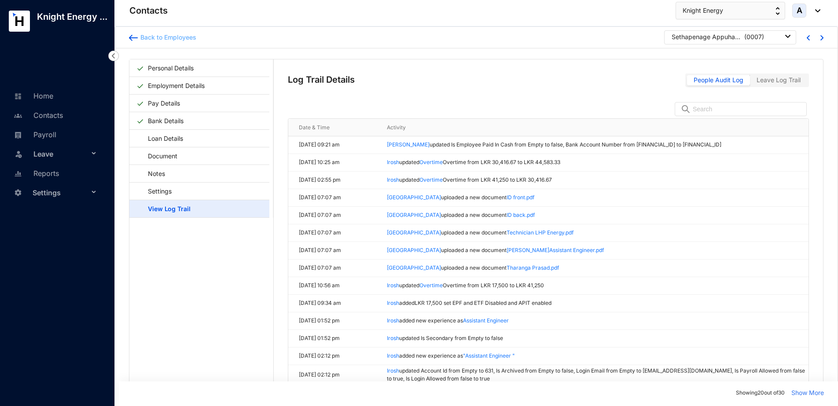
click at [183, 35] on div "Back to Employees" at bounding box center [167, 37] width 59 height 9
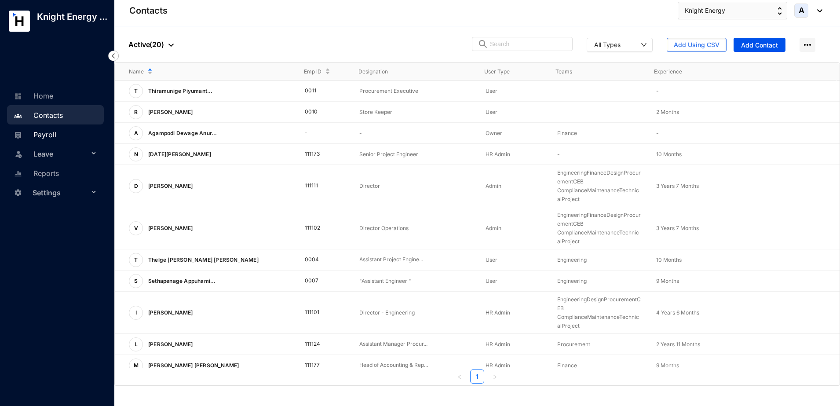
click at [40, 139] on link "Payroll" at bounding box center [33, 134] width 45 height 9
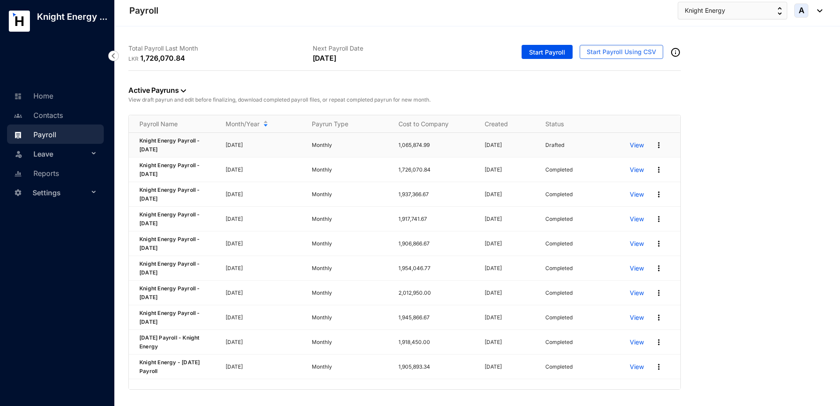
click at [663, 144] on img at bounding box center [659, 145] width 9 height 9
click at [657, 144] on img at bounding box center [659, 145] width 9 height 9
click at [56, 139] on link "Payroll" at bounding box center [33, 134] width 45 height 9
click at [641, 146] on p "View" at bounding box center [637, 145] width 14 height 9
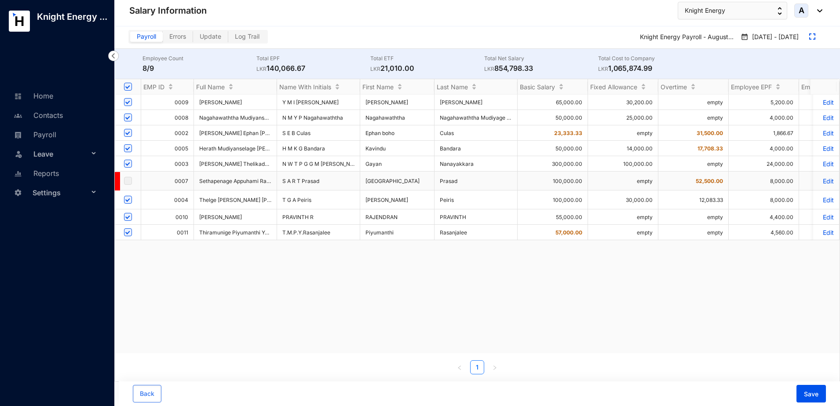
click at [822, 180] on p "Edit" at bounding box center [826, 180] width 15 height 7
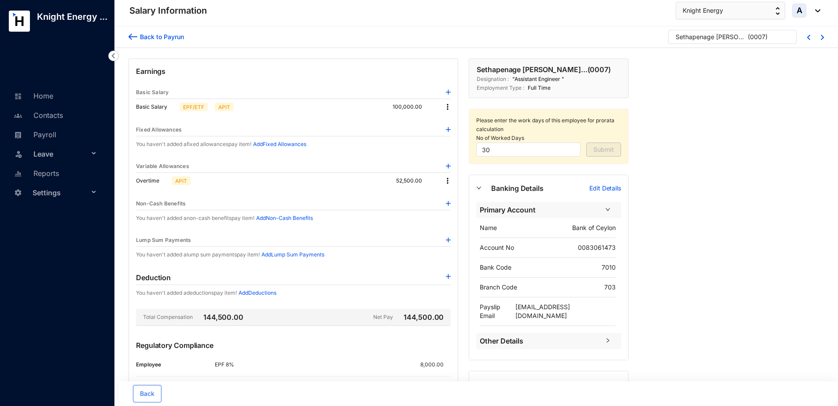
click at [176, 38] on div "Back to Payrun" at bounding box center [160, 36] width 47 height 9
